Goal: Check status: Check status

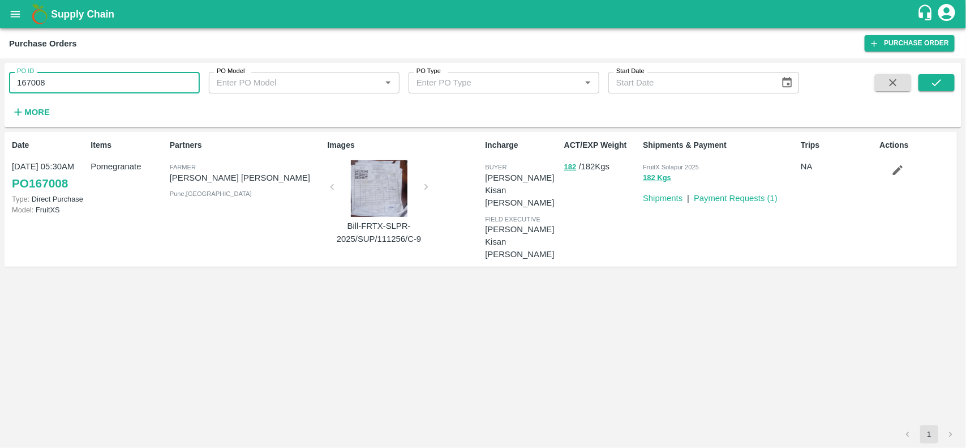
click at [100, 78] on input "167008" at bounding box center [104, 82] width 191 height 21
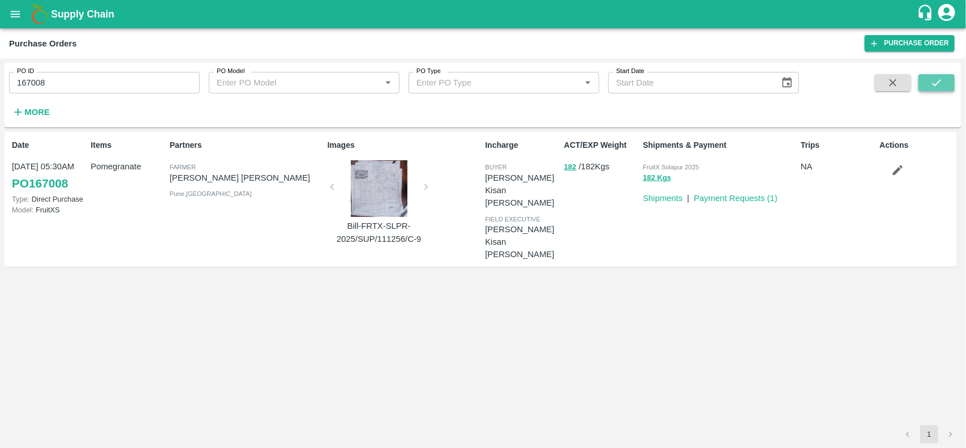
click at [944, 80] on button "submit" at bounding box center [936, 82] width 36 height 17
click at [112, 85] on input "167008" at bounding box center [104, 82] width 191 height 21
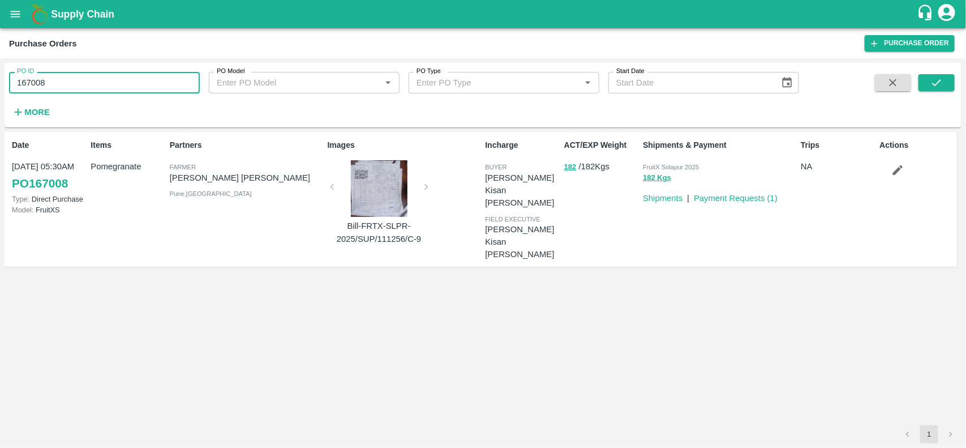
click at [112, 85] on input "167008" at bounding box center [104, 82] width 191 height 21
paste input "text"
click at [112, 85] on input "167415" at bounding box center [104, 82] width 191 height 21
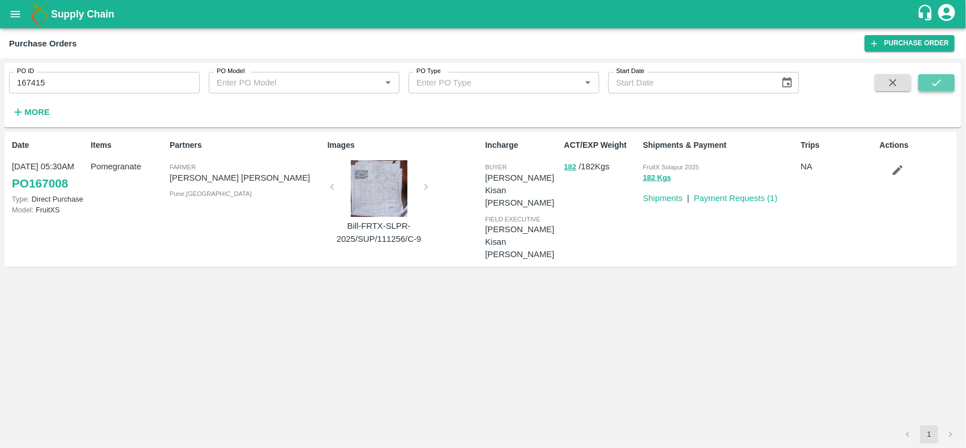
click at [918, 86] on button "submit" at bounding box center [936, 82] width 36 height 17
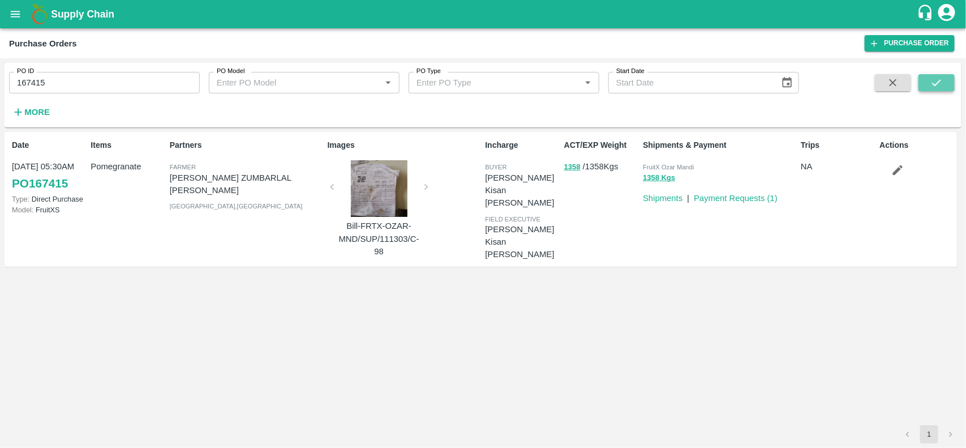
click at [948, 85] on button "submit" at bounding box center [936, 82] width 36 height 17
click at [164, 83] on input "167415" at bounding box center [104, 82] width 191 height 21
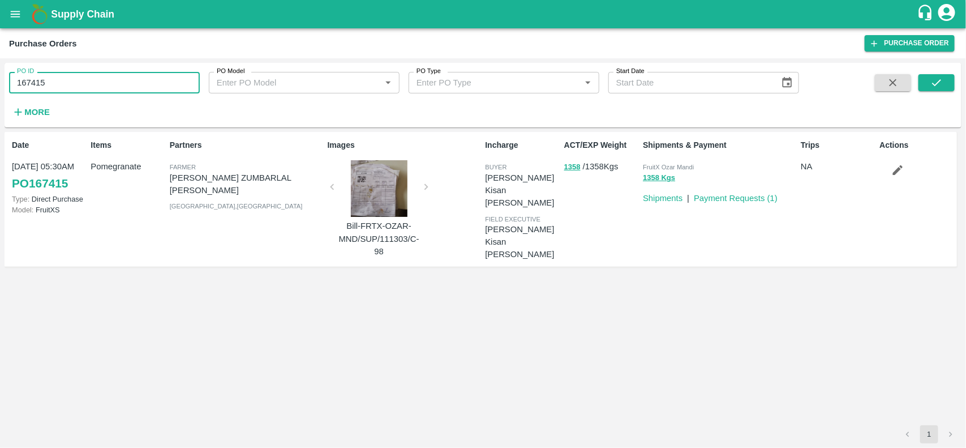
click at [164, 83] on input "167415" at bounding box center [104, 82] width 191 height 21
click at [120, 81] on input "167415" at bounding box center [104, 82] width 191 height 21
paste input "text"
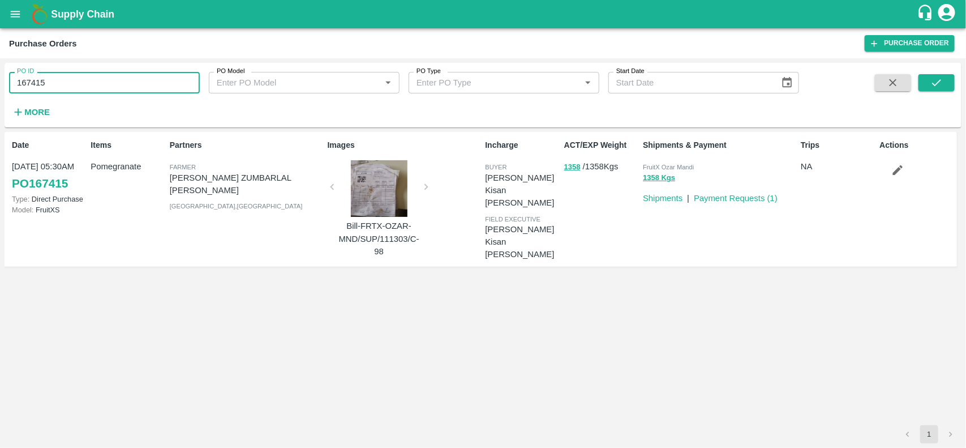
click at [120, 81] on input "167415" at bounding box center [104, 82] width 191 height 21
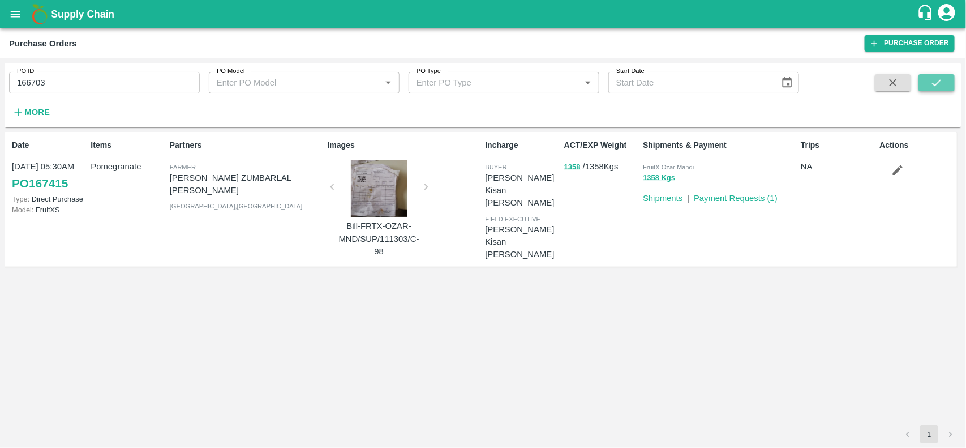
click at [932, 75] on button "submit" at bounding box center [936, 82] width 36 height 17
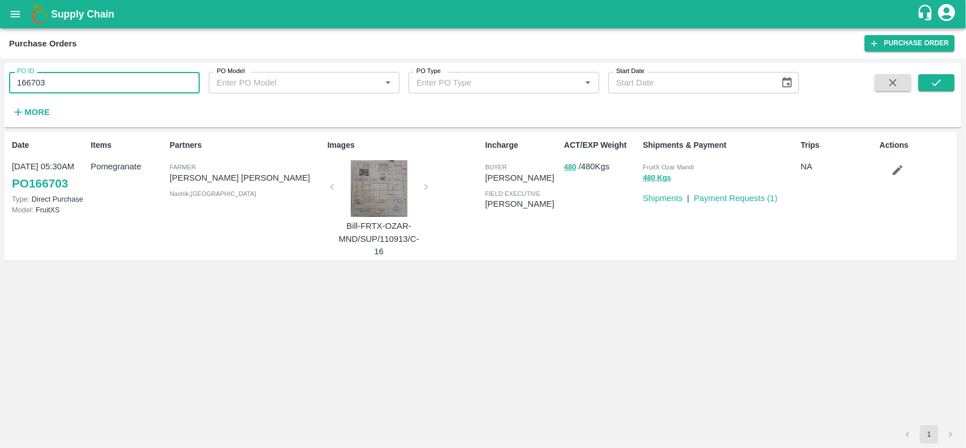
click at [120, 83] on input "166703" at bounding box center [104, 82] width 191 height 21
paste input "text"
click at [120, 83] on input "166895" at bounding box center [104, 82] width 191 height 21
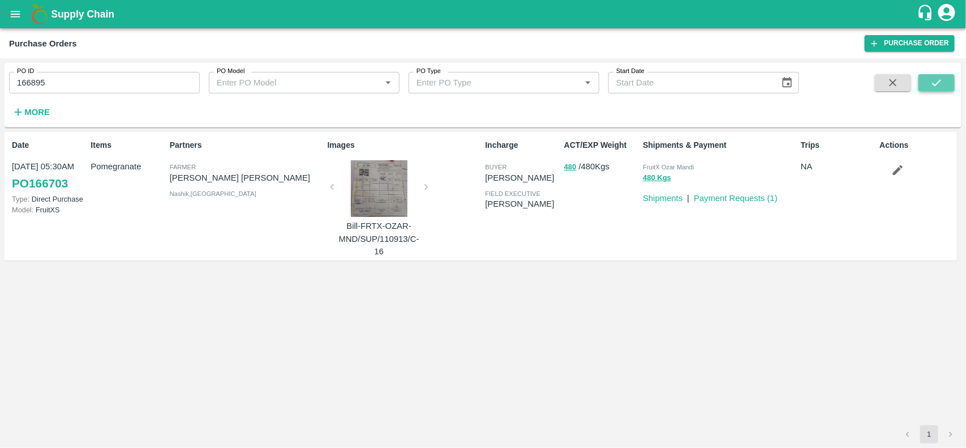
click at [926, 86] on button "submit" at bounding box center [936, 82] width 36 height 17
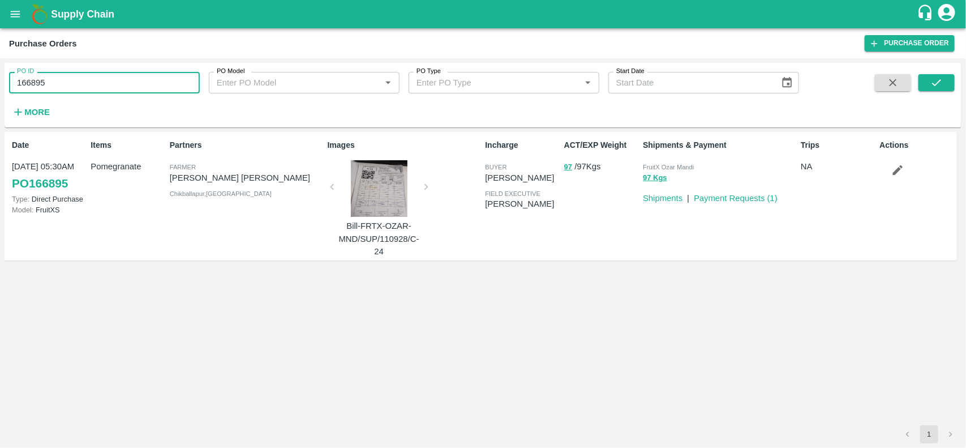
drag, startPoint x: 120, startPoint y: 92, endPoint x: 112, endPoint y: 80, distance: 14.8
click at [112, 80] on input "166895" at bounding box center [104, 82] width 191 height 21
paste input "text"
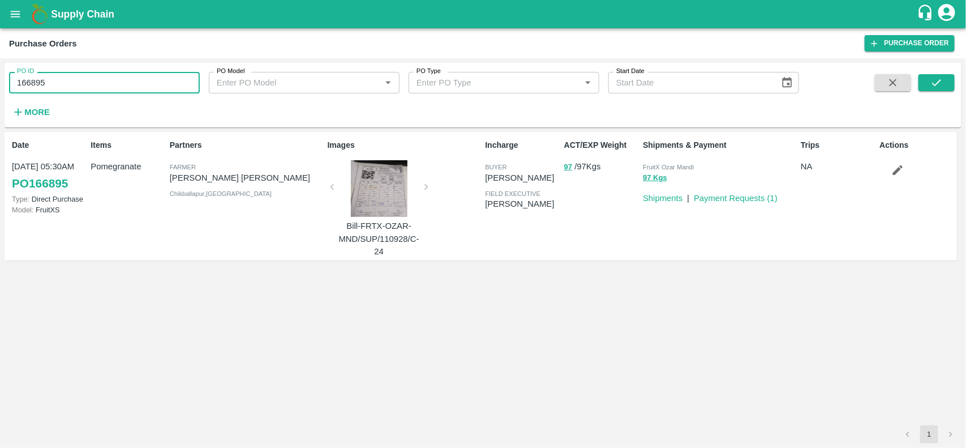
click at [112, 80] on input "166895" at bounding box center [104, 82] width 191 height 21
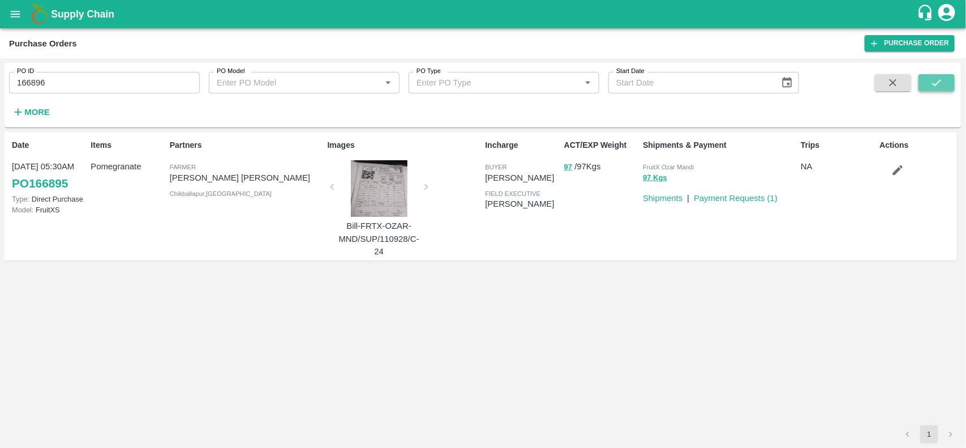
click at [941, 77] on icon "submit" at bounding box center [936, 82] width 12 height 12
click at [945, 82] on button "submit" at bounding box center [936, 82] width 36 height 17
click at [102, 92] on input "166896" at bounding box center [104, 82] width 191 height 21
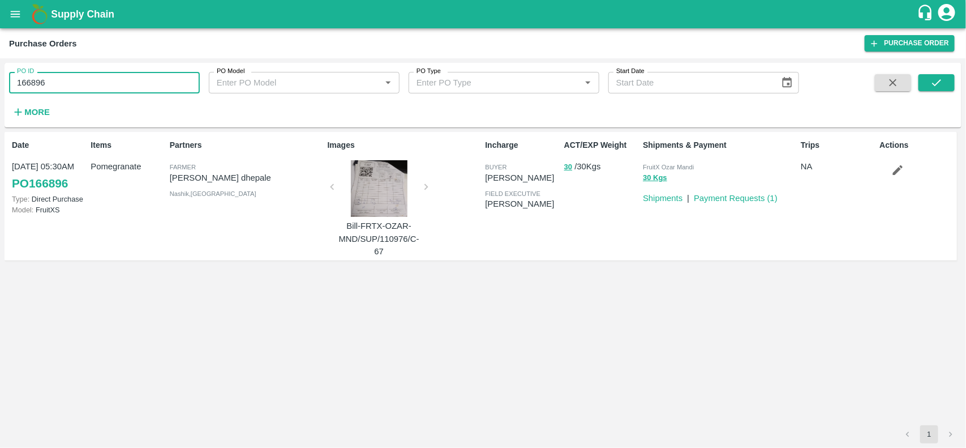
click at [102, 92] on input "166896" at bounding box center [104, 82] width 191 height 21
paste input "text"
click at [102, 92] on input "166826" at bounding box center [104, 82] width 191 height 21
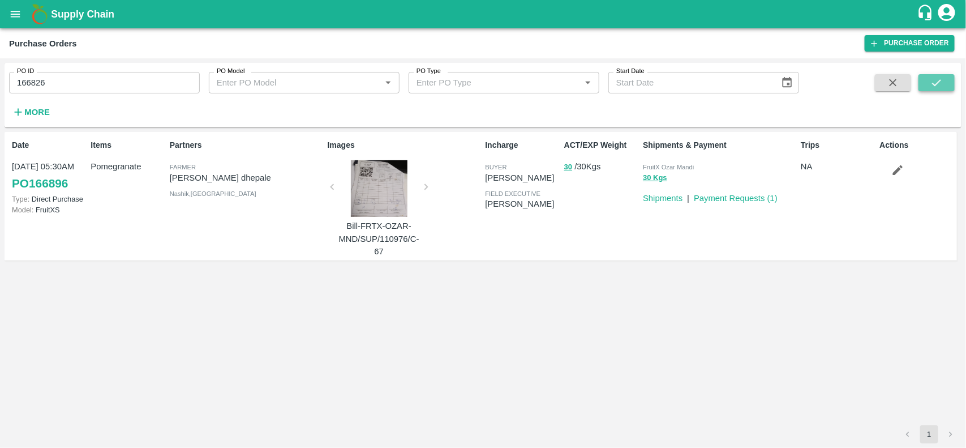
click at [942, 76] on icon "submit" at bounding box center [936, 82] width 12 height 12
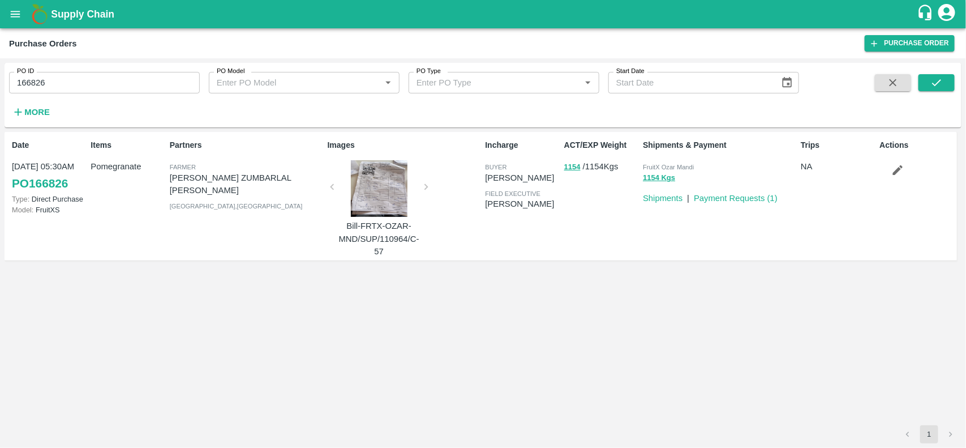
click at [355, 253] on p "Bill-FRTX-OZAR-MND/SUP/110964/C-57" at bounding box center [379, 239] width 85 height 38
click at [85, 85] on input "166826" at bounding box center [104, 82] width 191 height 21
paste input "text"
click at [85, 85] on input "247158" at bounding box center [104, 82] width 191 height 21
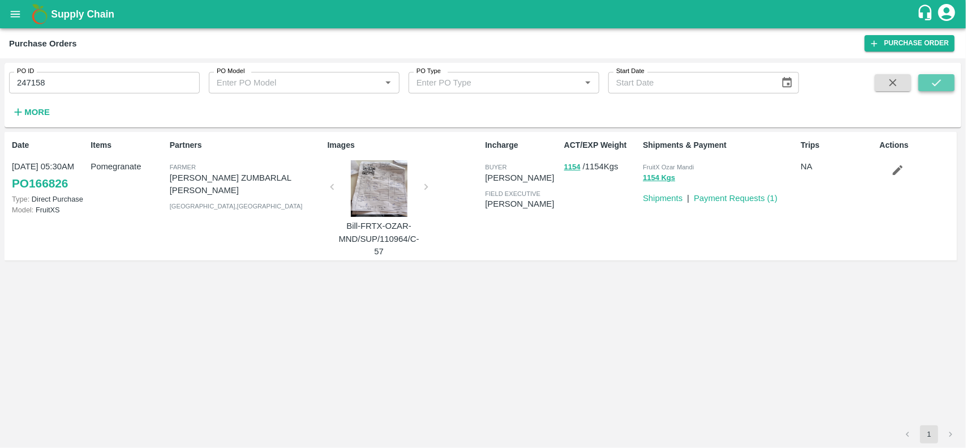
click at [928, 80] on button "submit" at bounding box center [936, 82] width 36 height 17
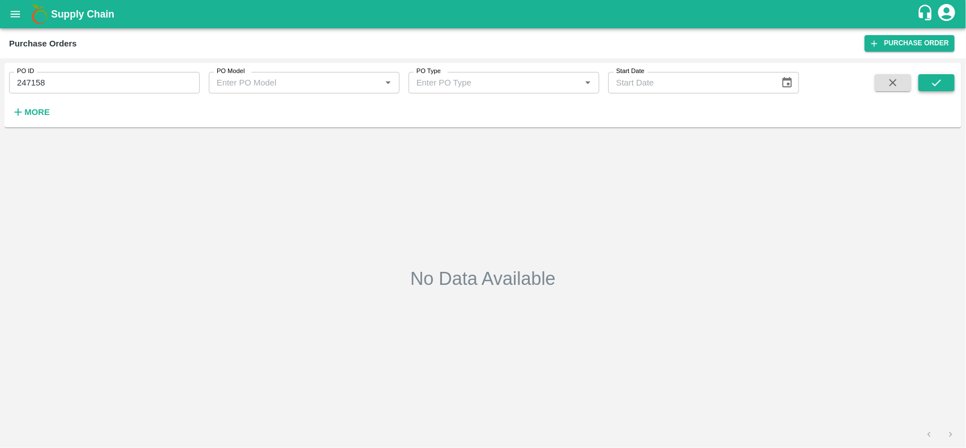
click at [941, 75] on button "submit" at bounding box center [936, 82] width 36 height 17
click at [93, 74] on input "247158" at bounding box center [104, 82] width 191 height 21
paste input "text"
click at [93, 74] on input "167092" at bounding box center [104, 82] width 191 height 21
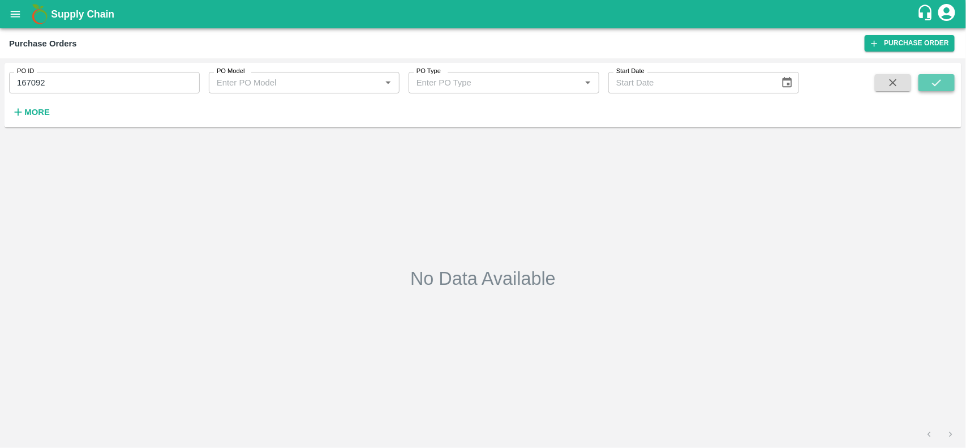
click at [939, 83] on icon "submit" at bounding box center [936, 82] width 12 height 12
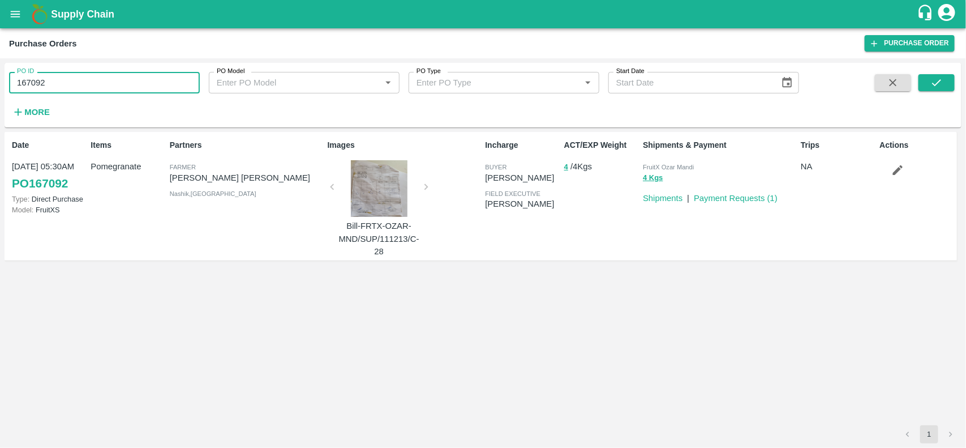
click at [103, 75] on input "167092" at bounding box center [104, 82] width 191 height 21
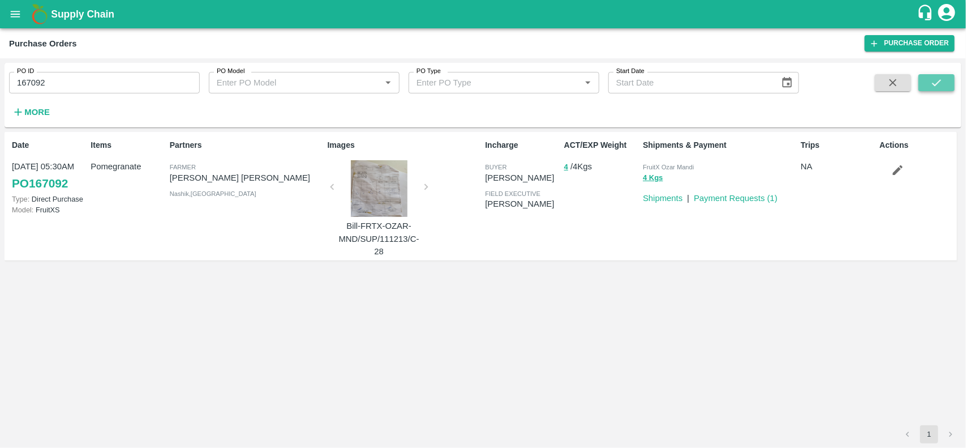
click at [927, 83] on button "submit" at bounding box center [936, 82] width 36 height 17
drag, startPoint x: 85, startPoint y: 94, endPoint x: 115, endPoint y: 66, distance: 40.4
click at [115, 66] on div "PO ID 167092 PO ID PO Model PO Model   * PO Type PO Type   * Start Date Start D…" at bounding box center [399, 92] width 799 height 59
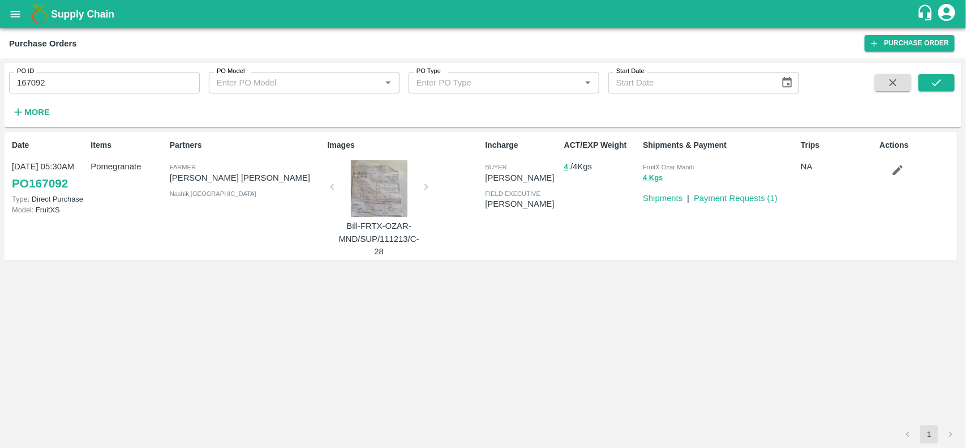
click at [115, 66] on div "PO ID 167092 PO ID" at bounding box center [100, 78] width 200 height 31
drag, startPoint x: 115, startPoint y: 66, endPoint x: 117, endPoint y: 57, distance: 9.2
click at [117, 57] on main "Purchase Orders Purchase Order PO ID 167092 PO ID PO Model PO Model   * PO Type…" at bounding box center [483, 237] width 966 height 419
click at [117, 57] on div "Purchase Orders Purchase Order" at bounding box center [483, 43] width 966 height 30
drag, startPoint x: 117, startPoint y: 57, endPoint x: 115, endPoint y: 81, distance: 23.8
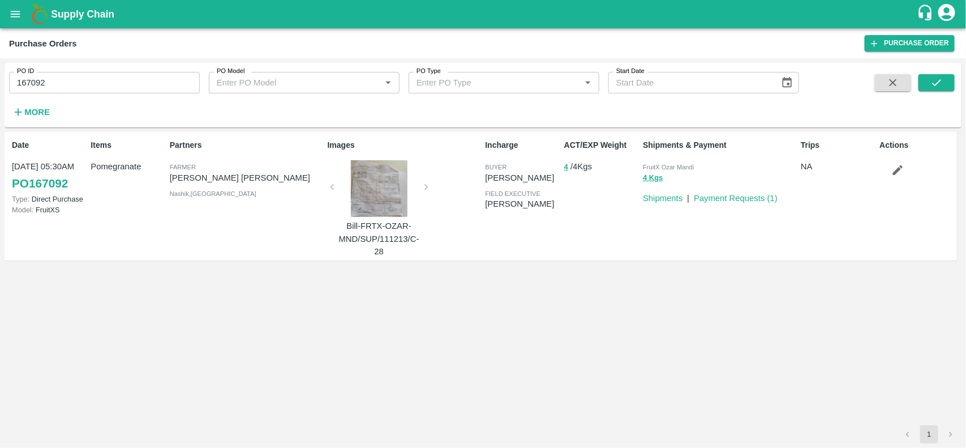
click at [115, 81] on main "Purchase Orders Purchase Order PO ID 167092 PO ID PO Model PO Model   * PO Type…" at bounding box center [483, 237] width 966 height 419
click at [115, 81] on input "167092" at bounding box center [104, 82] width 191 height 21
paste input "text"
click at [115, 81] on input "167525" at bounding box center [104, 82] width 191 height 21
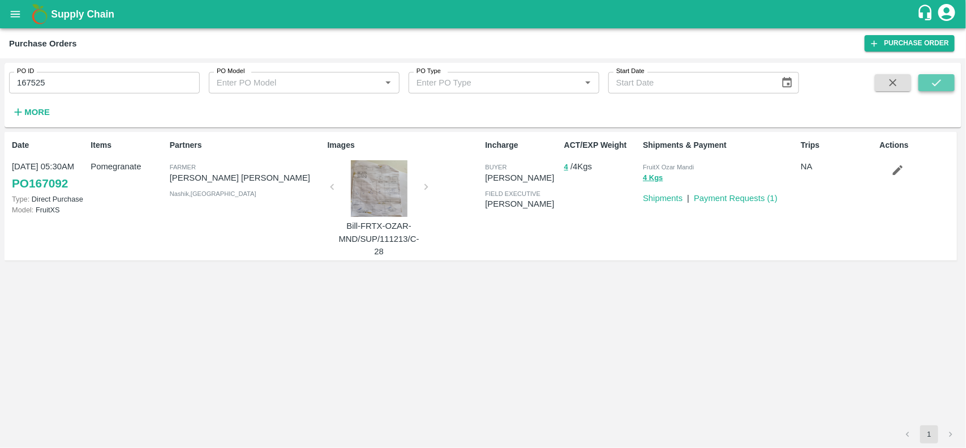
click at [942, 85] on icon "submit" at bounding box center [936, 82] width 12 height 12
click at [937, 86] on icon "submit" at bounding box center [936, 82] width 12 height 12
drag, startPoint x: 132, startPoint y: 94, endPoint x: 131, endPoint y: 88, distance: 6.9
click at [131, 88] on div "PO ID 167525 PO ID PO Model PO Model   * PO Type PO Type   * Start Date Start D…" at bounding box center [399, 92] width 799 height 59
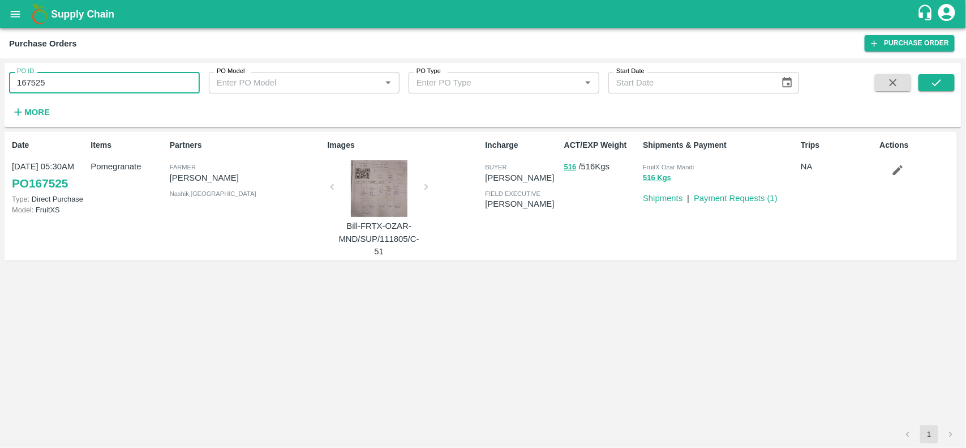
click at [131, 88] on input "167525" at bounding box center [104, 82] width 191 height 21
paste input "text"
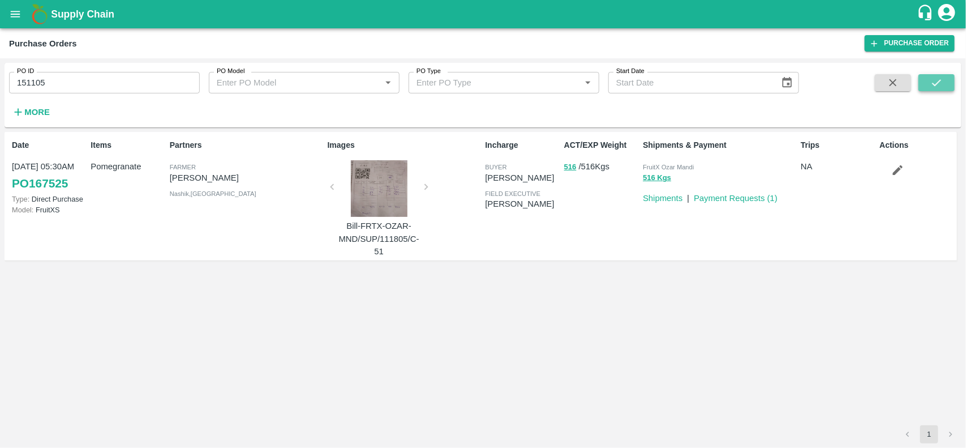
click at [932, 84] on icon "submit" at bounding box center [936, 82] width 12 height 12
click at [937, 81] on icon "submit" at bounding box center [936, 82] width 12 height 12
click at [124, 91] on input "151105" at bounding box center [104, 82] width 191 height 21
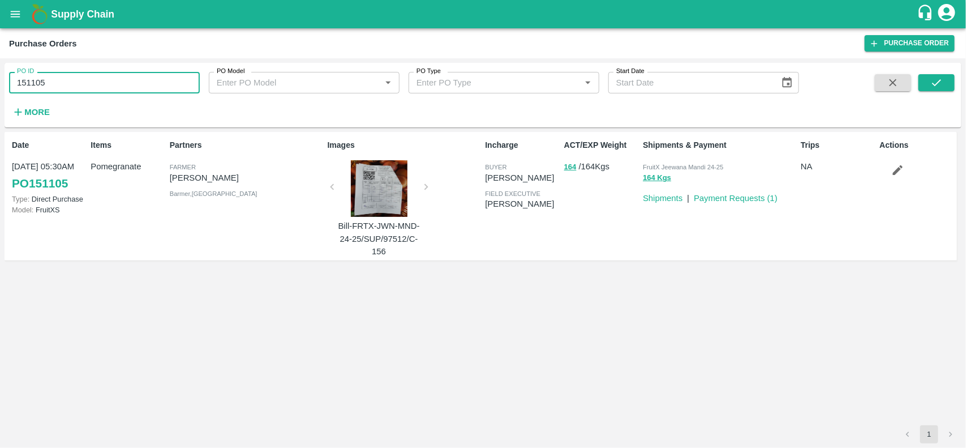
click at [124, 91] on input "151105" at bounding box center [104, 82] width 191 height 21
paste input "text"
click at [124, 91] on input "247854" at bounding box center [104, 82] width 191 height 21
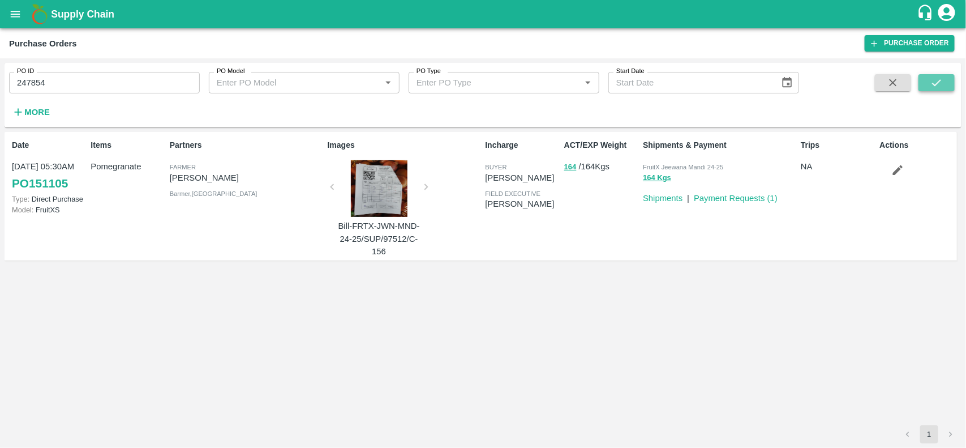
click at [943, 83] on button "submit" at bounding box center [936, 82] width 36 height 17
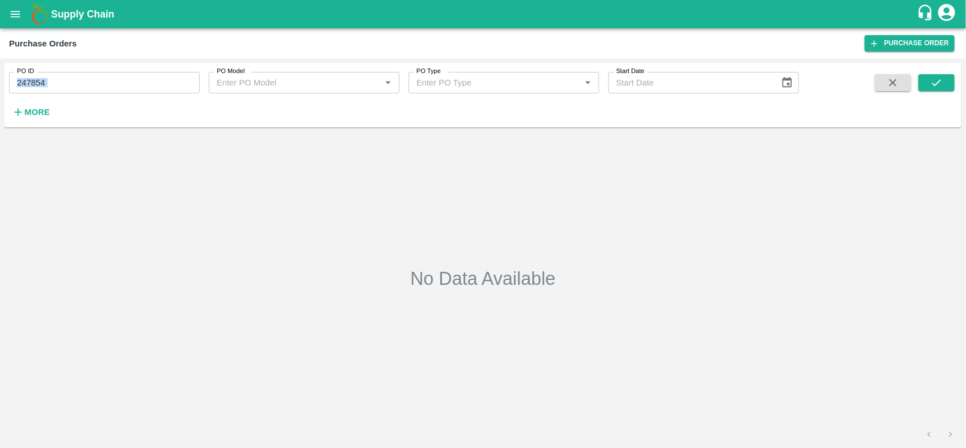
drag, startPoint x: 109, startPoint y: 97, endPoint x: 104, endPoint y: 87, distance: 11.4
click at [104, 87] on div "PO ID 247854 PO ID PO Model PO Model   * PO Type PO Type   * Start Date Start D…" at bounding box center [399, 92] width 799 height 59
click at [104, 87] on input "247854" at bounding box center [104, 82] width 191 height 21
paste input "text"
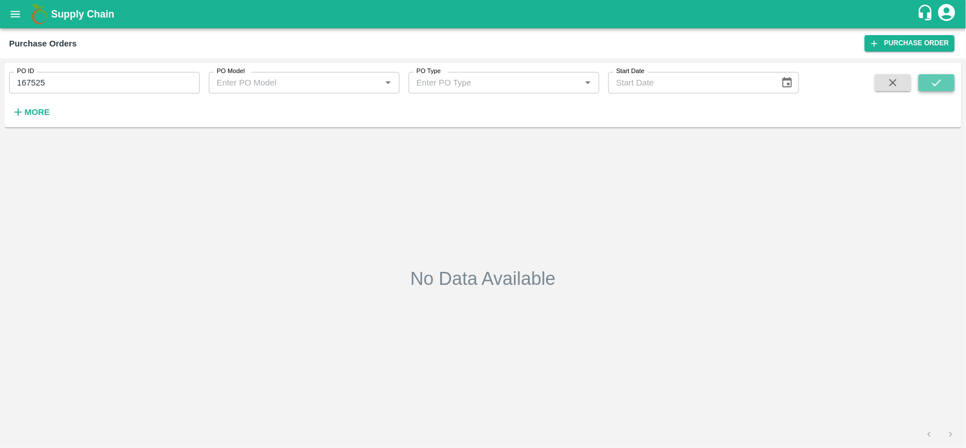
click at [941, 83] on icon "submit" at bounding box center [936, 82] width 12 height 12
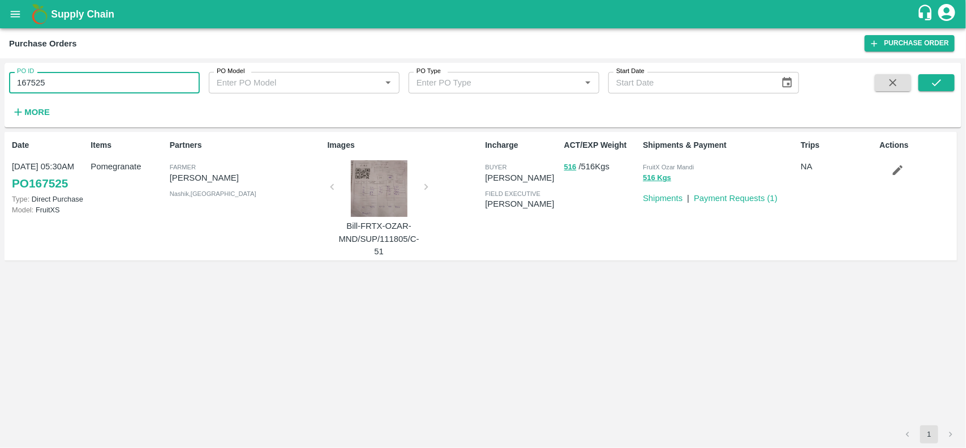
click at [107, 80] on input "167525" at bounding box center [104, 82] width 191 height 21
paste input "text"
click at [107, 80] on input "99562" at bounding box center [104, 82] width 191 height 21
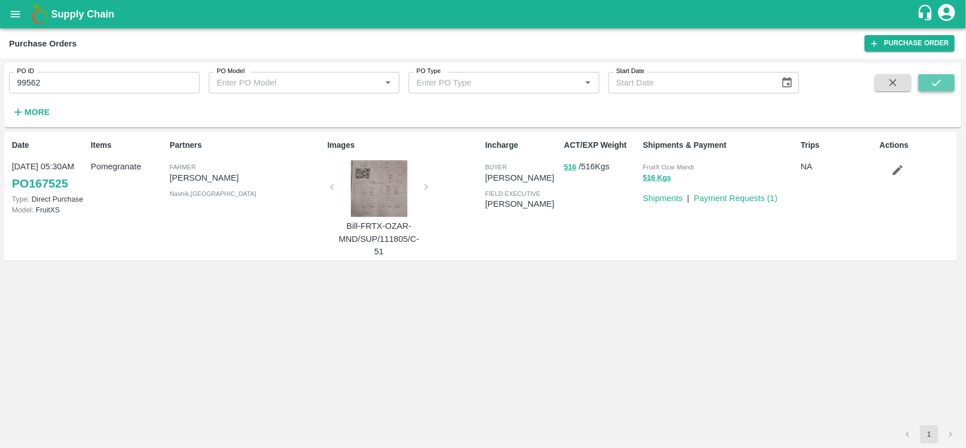
click at [940, 81] on icon "submit" at bounding box center [936, 82] width 12 height 12
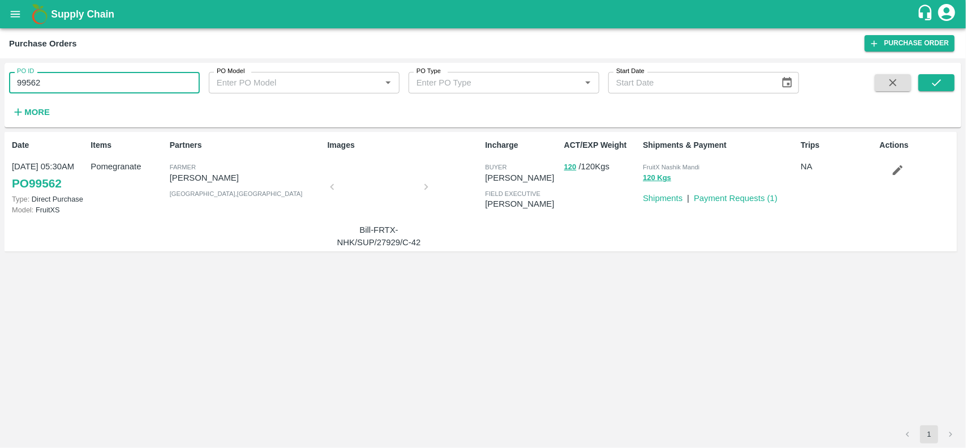
click at [74, 78] on input "99562" at bounding box center [104, 82] width 191 height 21
click at [92, 78] on input "99562" at bounding box center [104, 82] width 191 height 21
paste input "text"
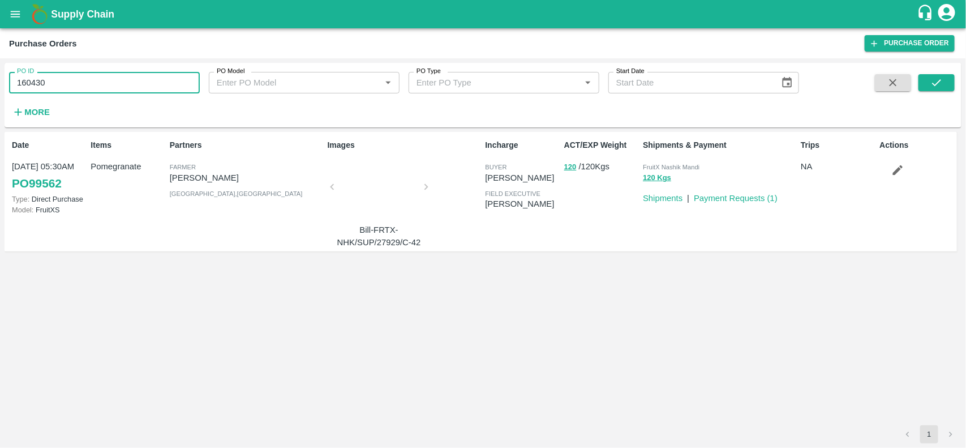
click at [92, 78] on input "160430" at bounding box center [104, 82] width 191 height 21
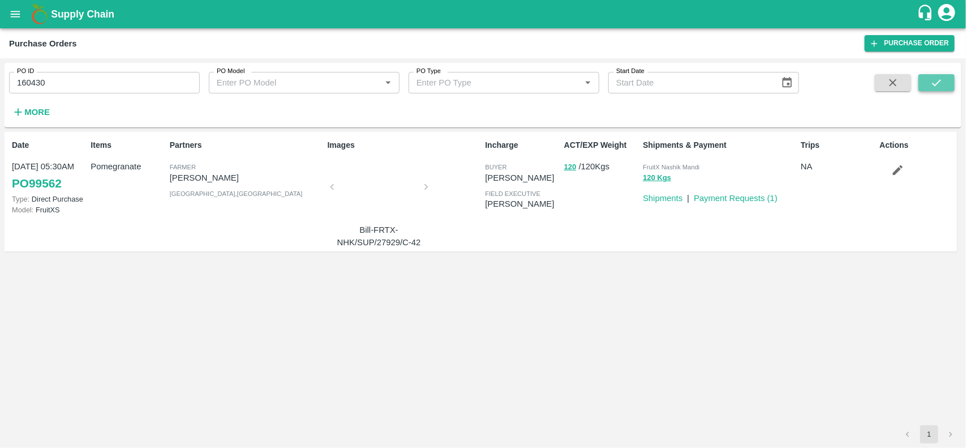
click at [945, 86] on button "submit" at bounding box center [936, 82] width 36 height 17
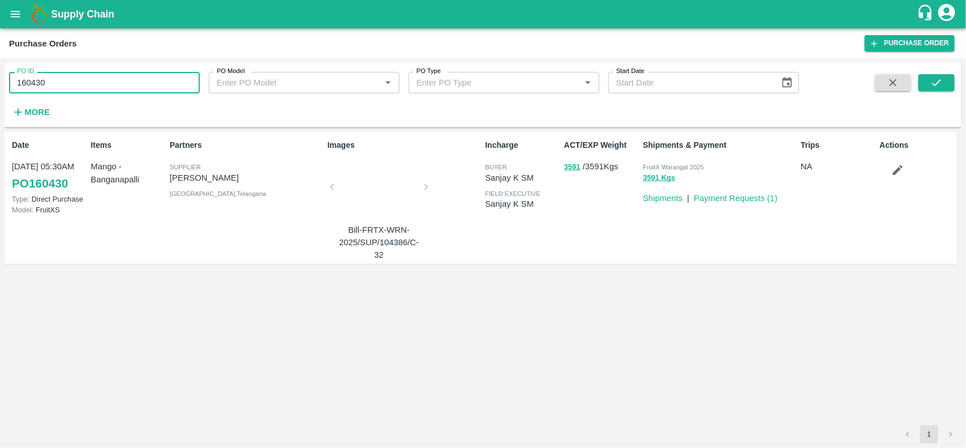
click at [63, 88] on input "160430" at bounding box center [104, 82] width 191 height 21
click at [76, 89] on input "160430" at bounding box center [104, 82] width 191 height 21
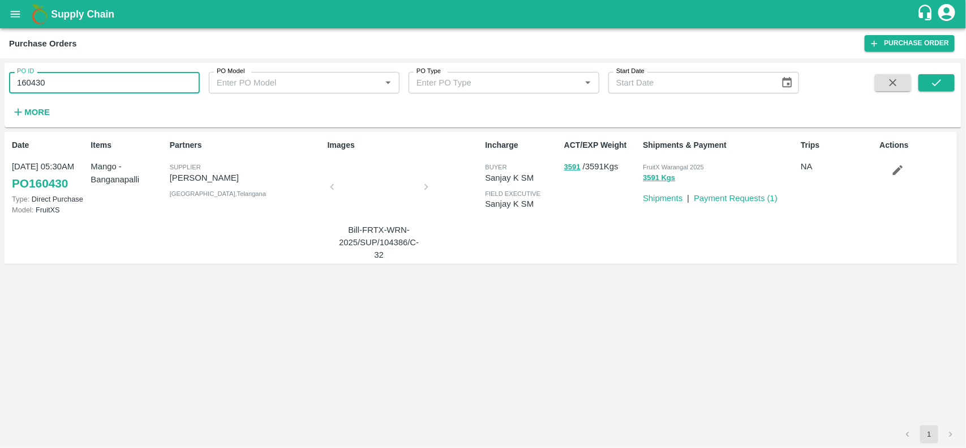
paste input "text"
click at [76, 89] on input "247556" at bounding box center [104, 82] width 191 height 21
click at [94, 79] on input "247556" at bounding box center [104, 82] width 191 height 21
paste input "text"
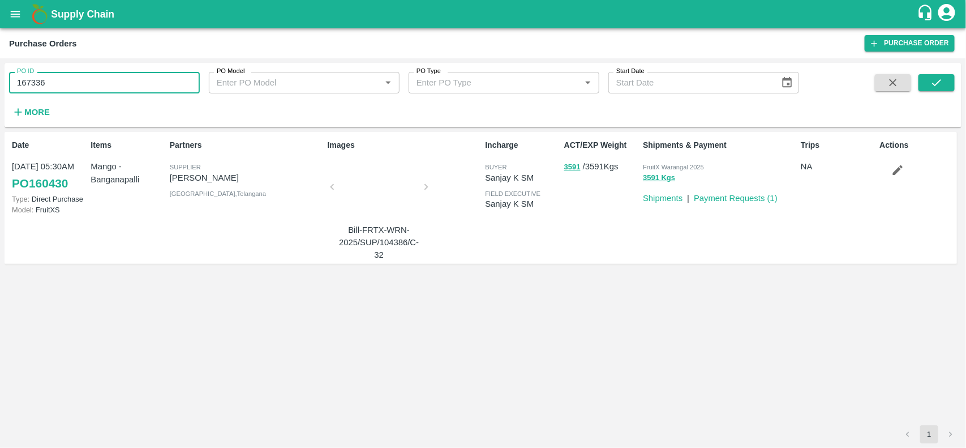
click at [94, 79] on input "167336" at bounding box center [104, 82] width 191 height 21
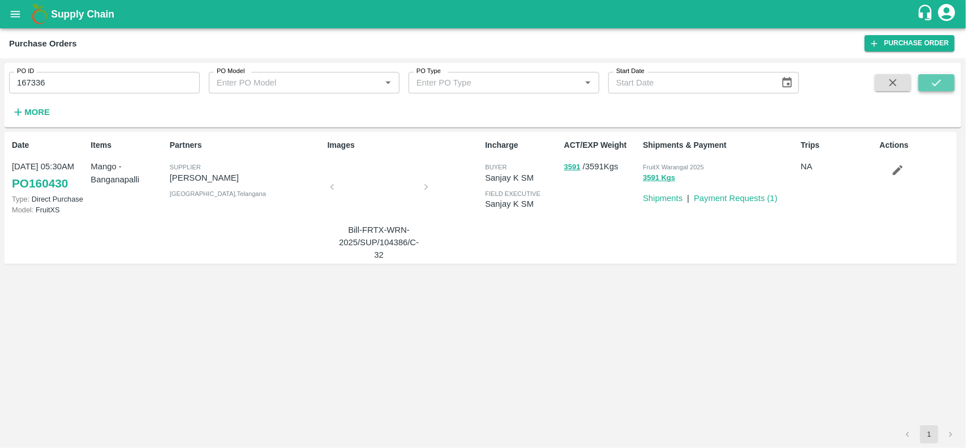
click at [936, 78] on icon "submit" at bounding box center [936, 82] width 12 height 12
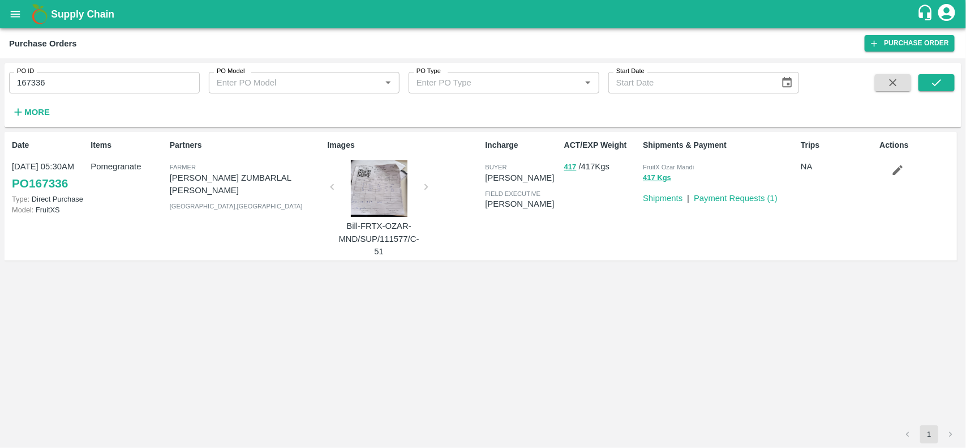
click at [97, 82] on input "167336" at bounding box center [104, 82] width 191 height 21
paste input "text"
click at [97, 82] on input "166894" at bounding box center [104, 82] width 191 height 21
click at [937, 84] on icon "submit" at bounding box center [936, 82] width 9 height 7
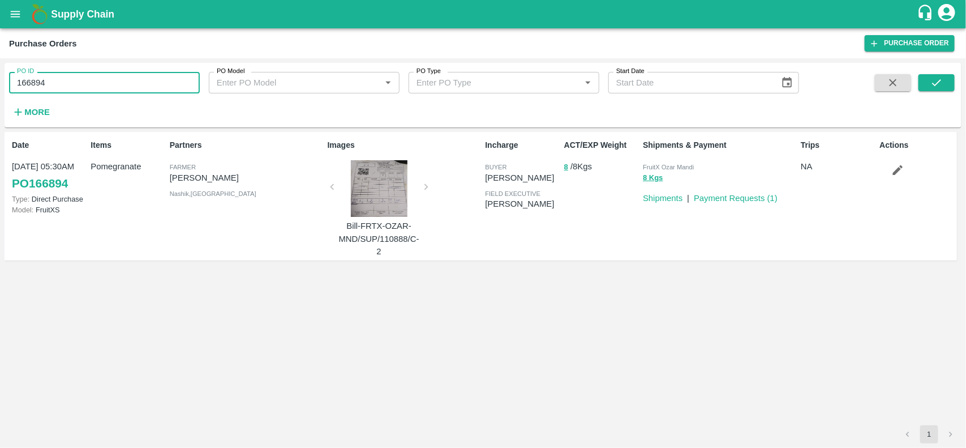
click at [92, 88] on input "166894" at bounding box center [104, 82] width 191 height 21
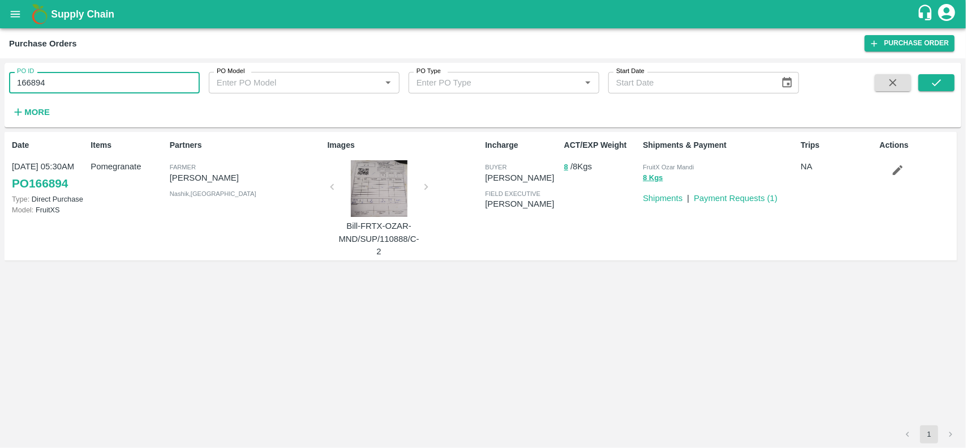
click at [92, 88] on input "166894" at bounding box center [104, 82] width 191 height 21
paste input "text"
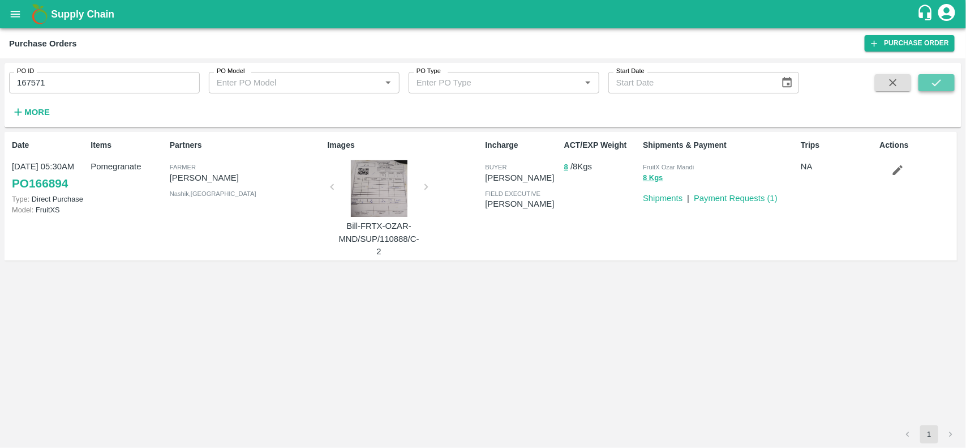
click at [931, 79] on icon "submit" at bounding box center [936, 82] width 12 height 12
click at [88, 79] on input "167571" at bounding box center [104, 82] width 191 height 21
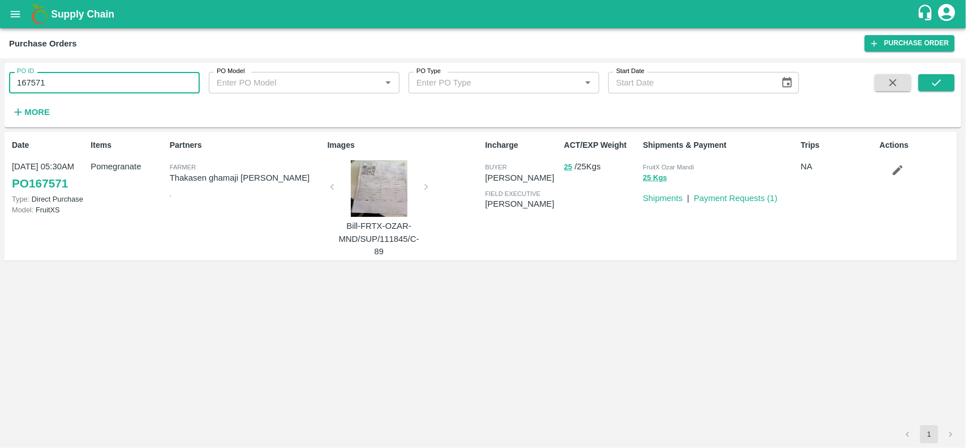
click at [88, 79] on input "167571" at bounding box center [104, 82] width 191 height 21
paste input "text"
click at [88, 79] on input "167583" at bounding box center [104, 82] width 191 height 21
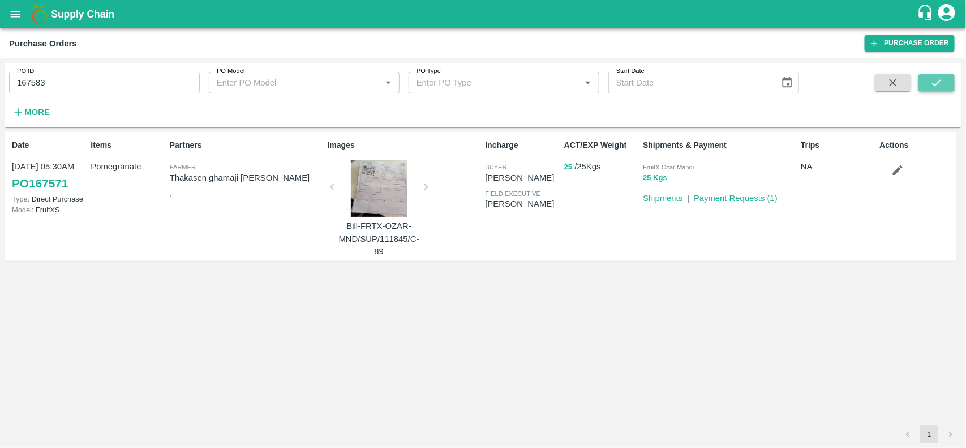
click at [942, 87] on icon "submit" at bounding box center [936, 82] width 12 height 12
click at [940, 75] on button "submit" at bounding box center [936, 82] width 36 height 17
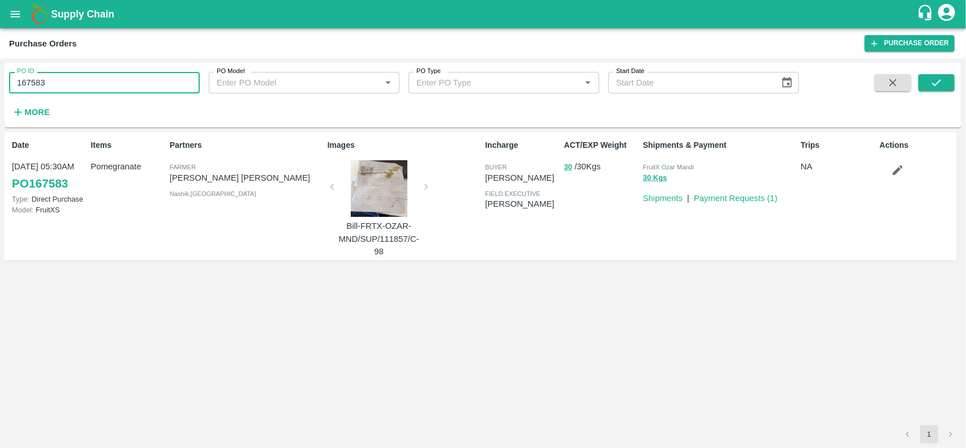
click at [79, 85] on input "167583" at bounding box center [104, 82] width 191 height 21
paste input "text"
click at [79, 85] on input "114348" at bounding box center [104, 82] width 191 height 21
type input "114348"
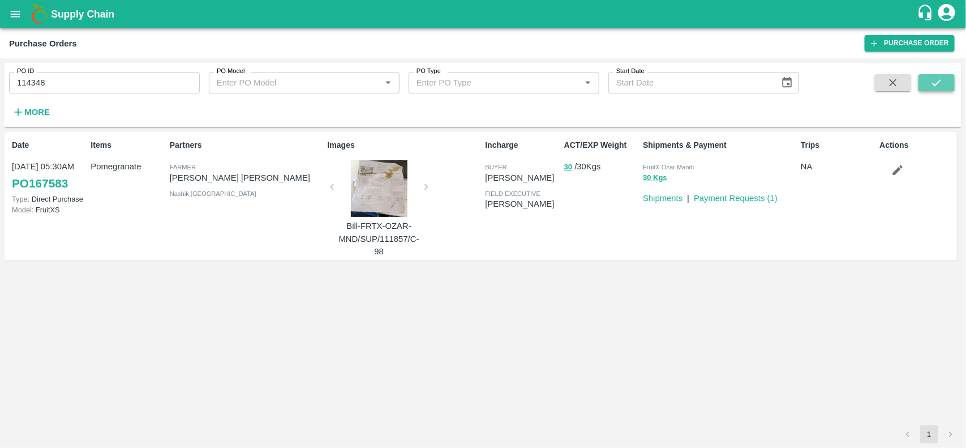
click at [944, 86] on button "submit" at bounding box center [936, 82] width 36 height 17
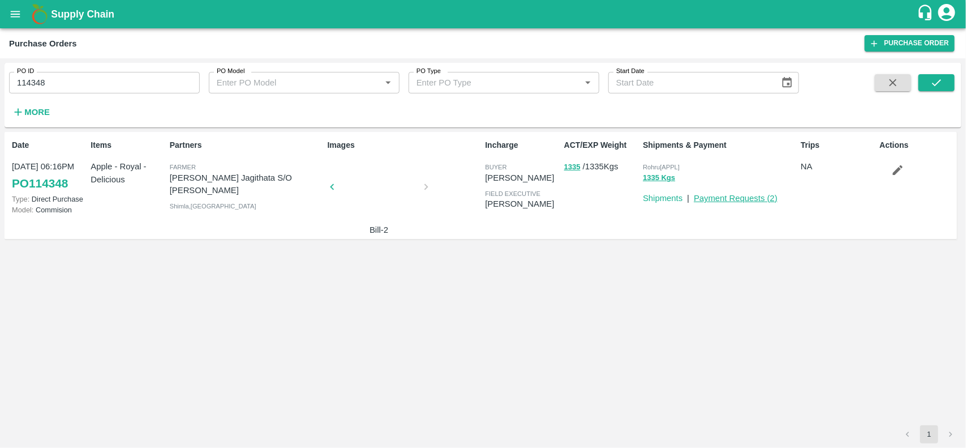
click at [743, 193] on link "Payment Requests ( 2 )" at bounding box center [736, 197] width 84 height 9
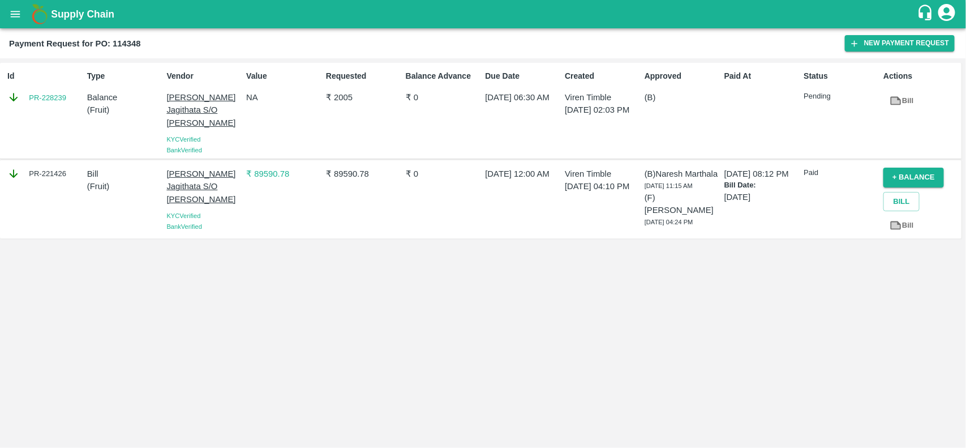
click at [49, 171] on div "PR-221426" at bounding box center [44, 173] width 75 height 12
copy div "221426"
click at [49, 171] on div "PR-221426" at bounding box center [44, 173] width 75 height 12
click at [57, 178] on div "PR-221426" at bounding box center [44, 173] width 75 height 12
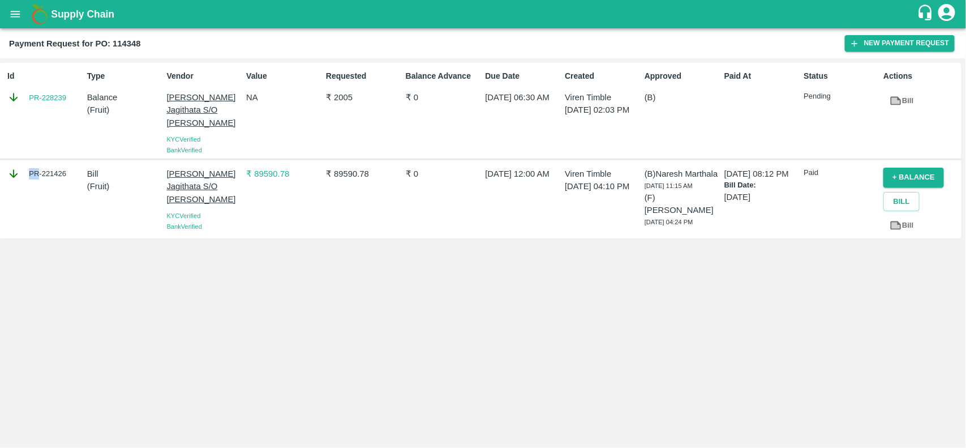
copy div "PR"
click at [351, 193] on div "₹ 89590.78" at bounding box center [361, 199] width 80 height 72
click at [19, 12] on icon "open drawer" at bounding box center [16, 14] width 10 height 6
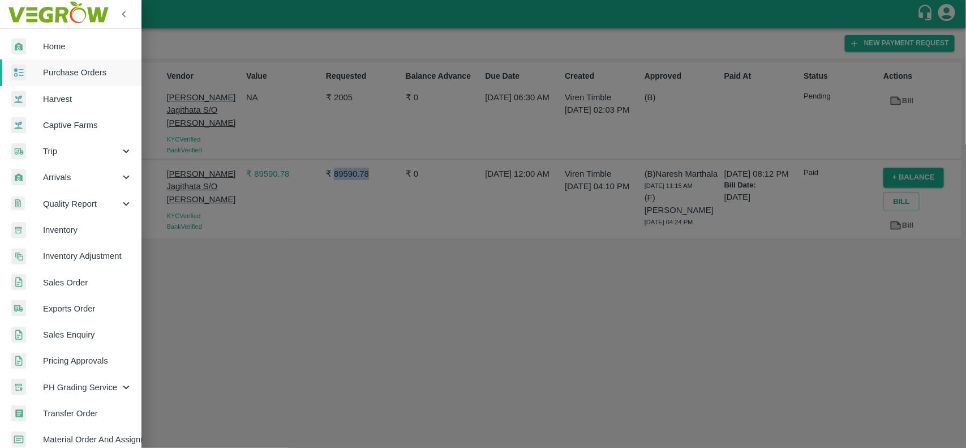
click at [80, 72] on span "Purchase Orders" at bounding box center [87, 72] width 89 height 12
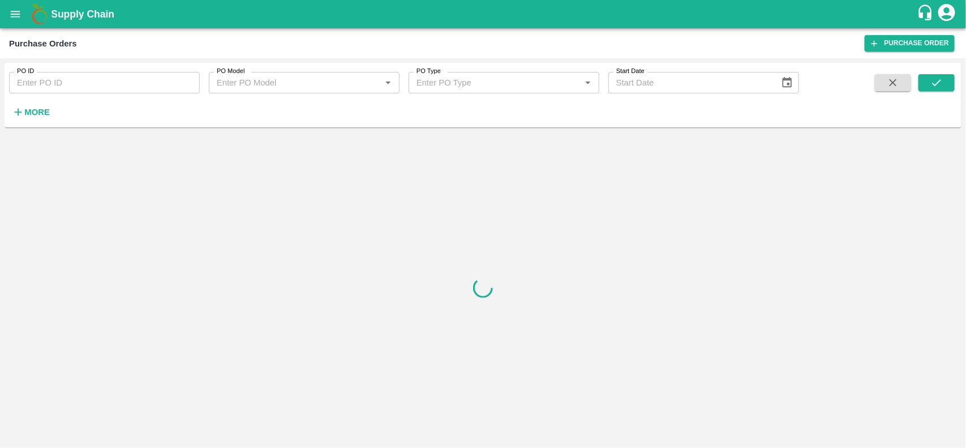
click at [126, 88] on input "PO ID" at bounding box center [104, 82] width 191 height 21
paste input "166965"
click at [126, 88] on input "166965" at bounding box center [104, 82] width 191 height 21
type input "166965"
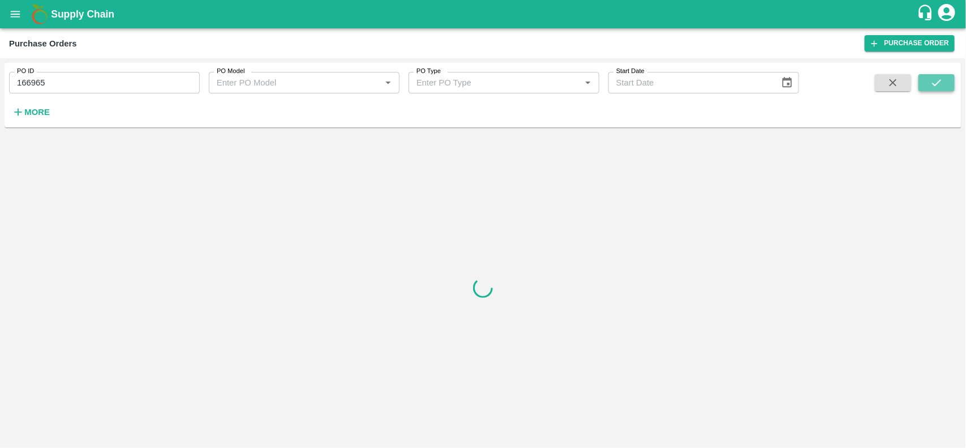
click at [938, 82] on icon "submit" at bounding box center [936, 82] width 9 height 7
click at [89, 78] on input "166965" at bounding box center [104, 82] width 191 height 21
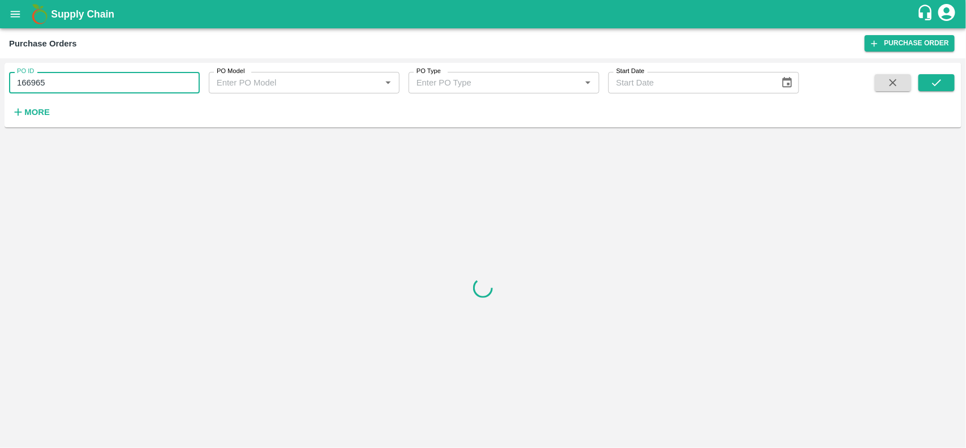
click at [89, 78] on input "166965" at bounding box center [104, 82] width 191 height 21
paste input "text"
type input "166965"
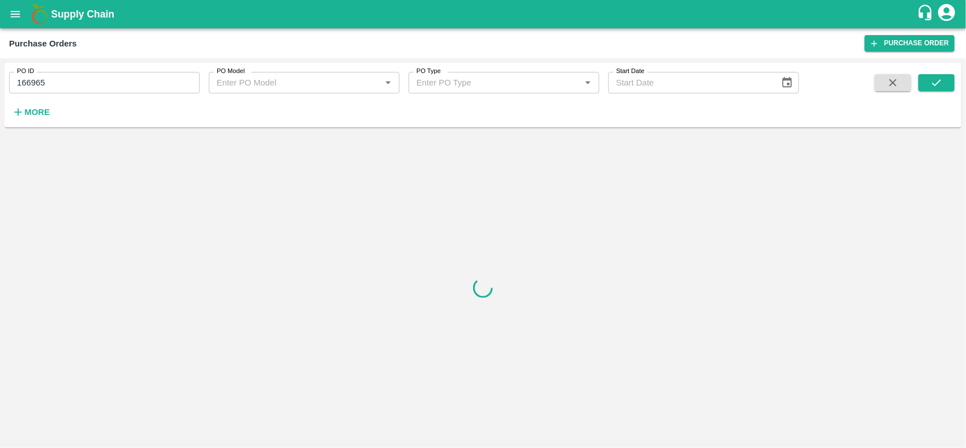
click at [939, 71] on div "PO ID 166965 PO ID PO Model PO Model   * PO Type PO Type   * Start Date Start D…" at bounding box center [483, 94] width 957 height 55
click at [939, 75] on button "submit" at bounding box center [936, 82] width 36 height 17
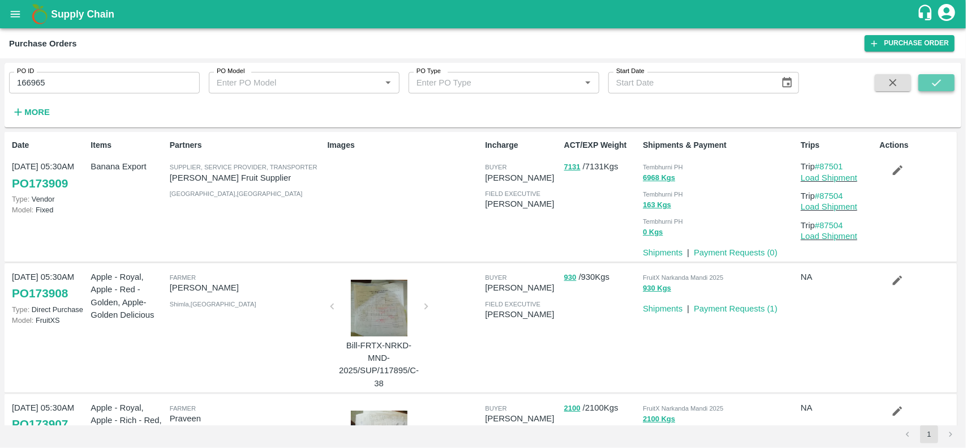
click at [939, 75] on button "submit" at bounding box center [936, 82] width 36 height 17
